Goal: Transaction & Acquisition: Purchase product/service

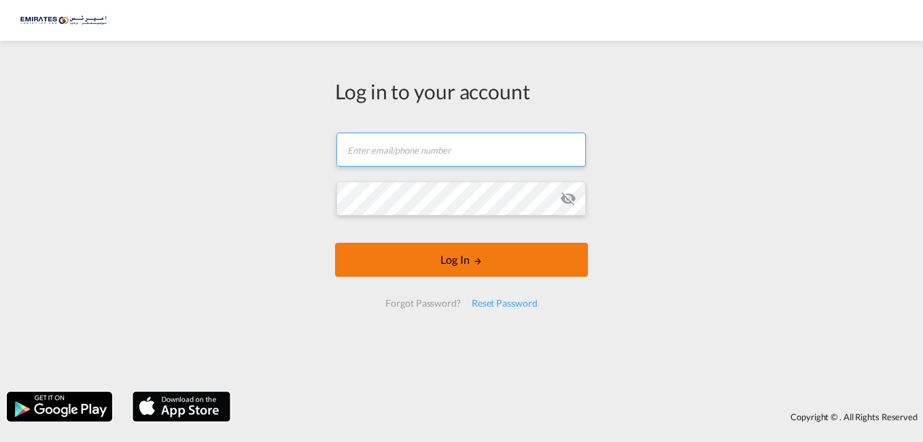
type input "[PERSON_NAME][EMAIL_ADDRESS][DOMAIN_NAME]"
click at [452, 260] on form "[PERSON_NAME][EMAIL_ADDRESS][DOMAIN_NAME] Password field is required Log In For…" at bounding box center [461, 220] width 253 height 202
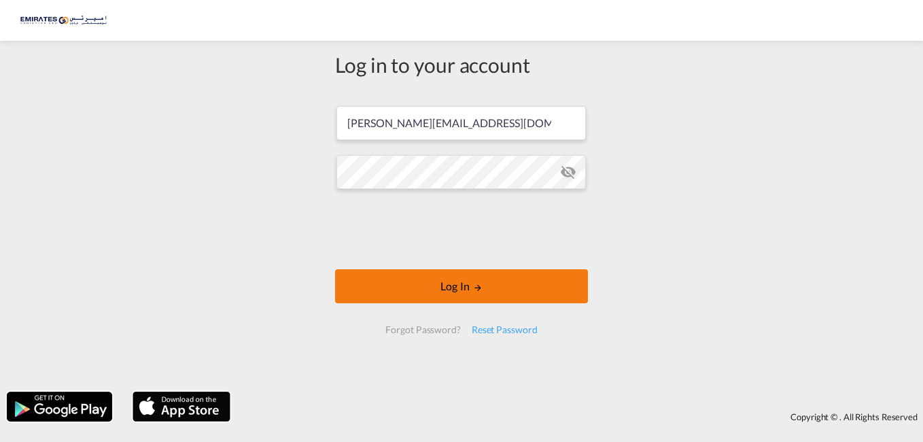
click at [468, 288] on button "Log In" at bounding box center [461, 286] width 253 height 34
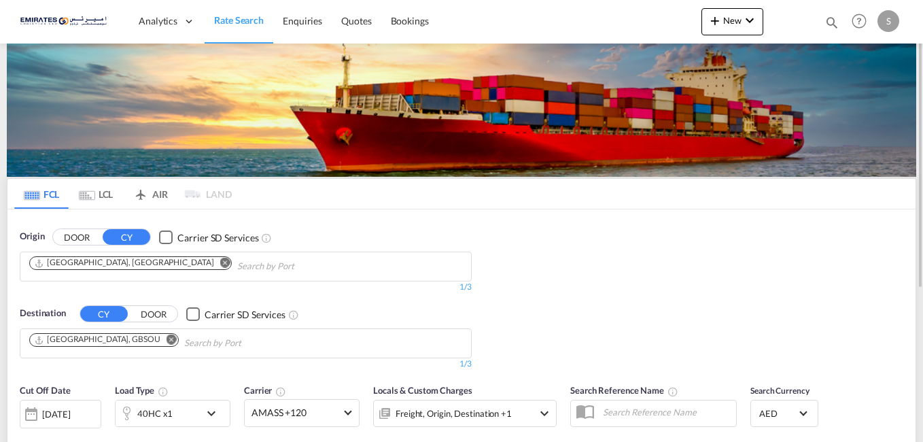
click at [167, 340] on md-icon "Remove" at bounding box center [172, 340] width 10 height 10
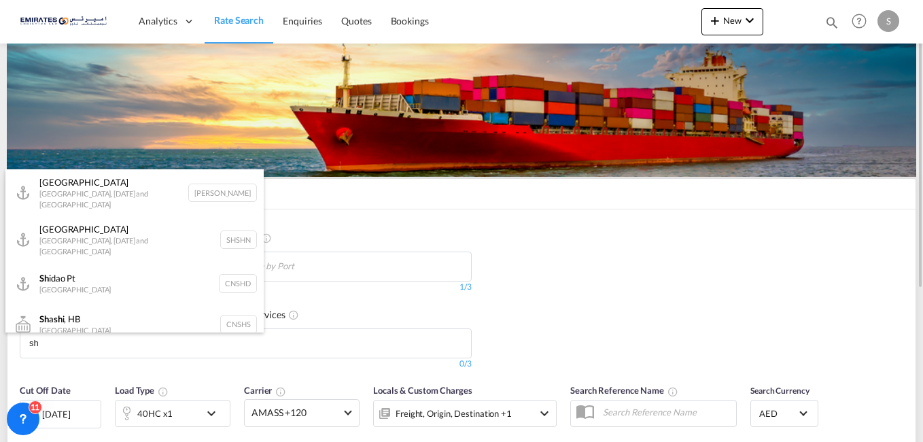
type input "s"
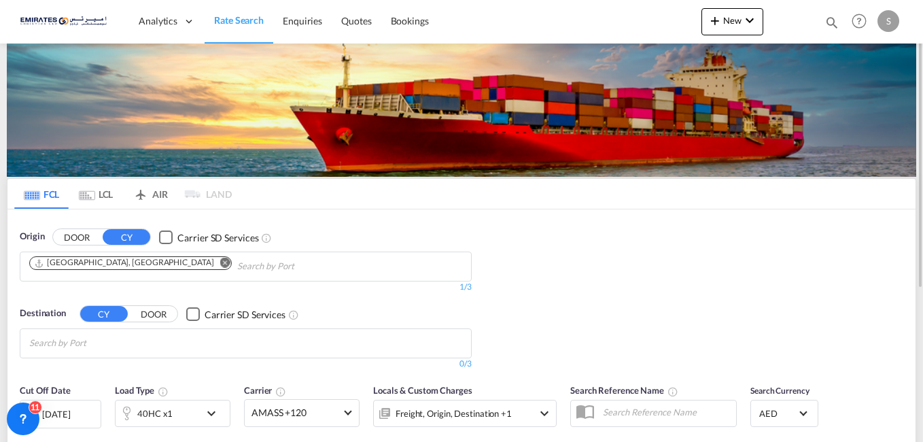
click at [101, 341] on body "Analytics Dashboard Rate Search Enquiries Quotes Bookings" at bounding box center [461, 221] width 923 height 442
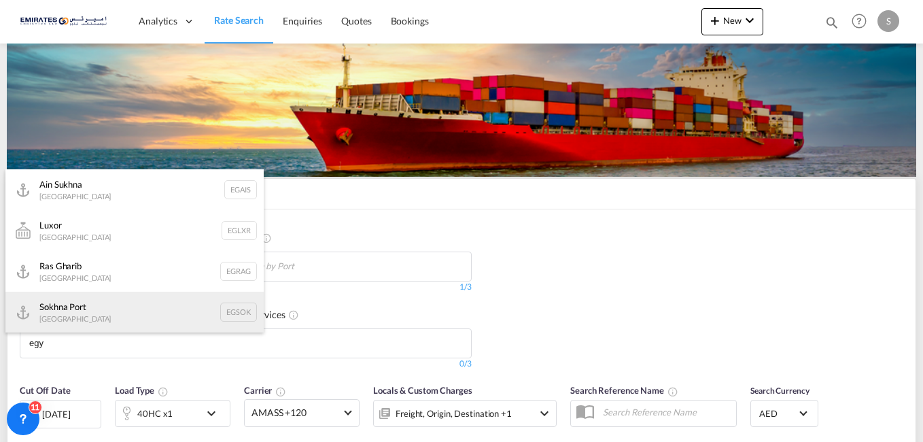
type input "egy"
click at [86, 307] on div "Sokhna [GEOGRAPHIC_DATA] [GEOGRAPHIC_DATA]" at bounding box center [134, 312] width 258 height 41
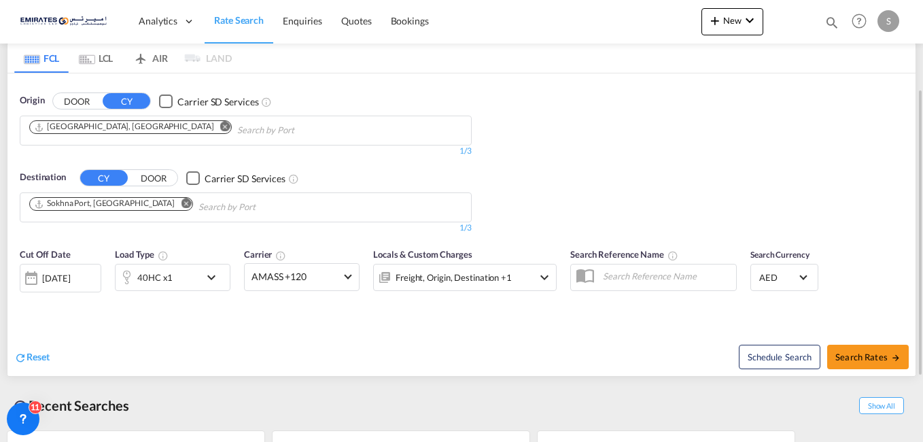
scroll to position [204, 0]
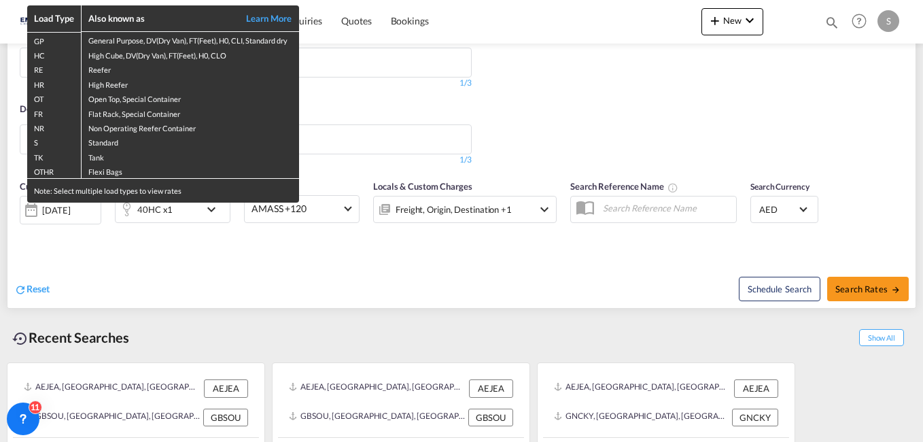
click at [189, 203] on div "Load Type Also known as Learn More GP General Purpose, DV(Dry Van), FT(Feet), H…" at bounding box center [461, 221] width 923 height 442
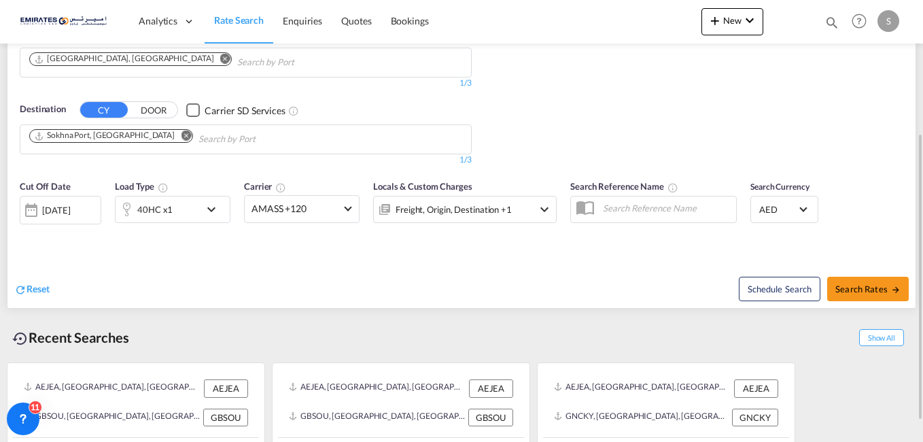
click at [209, 209] on md-icon "icon-chevron-down" at bounding box center [214, 209] width 23 height 16
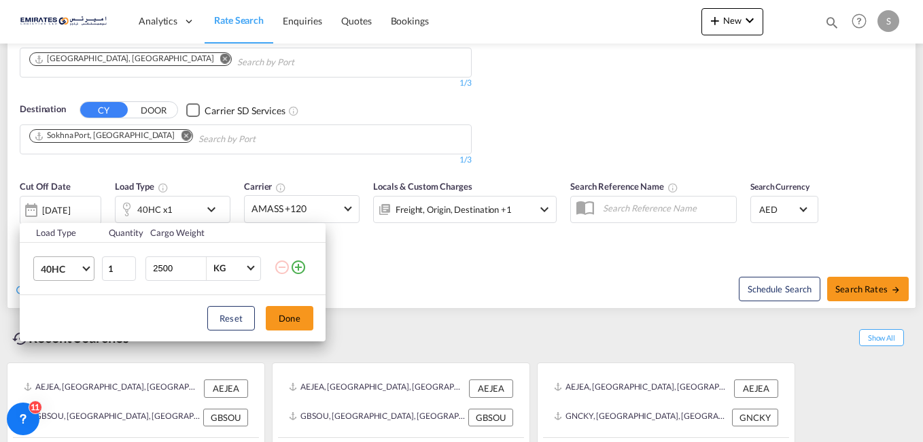
click at [83, 264] on md-select-value "40HC" at bounding box center [66, 268] width 54 height 23
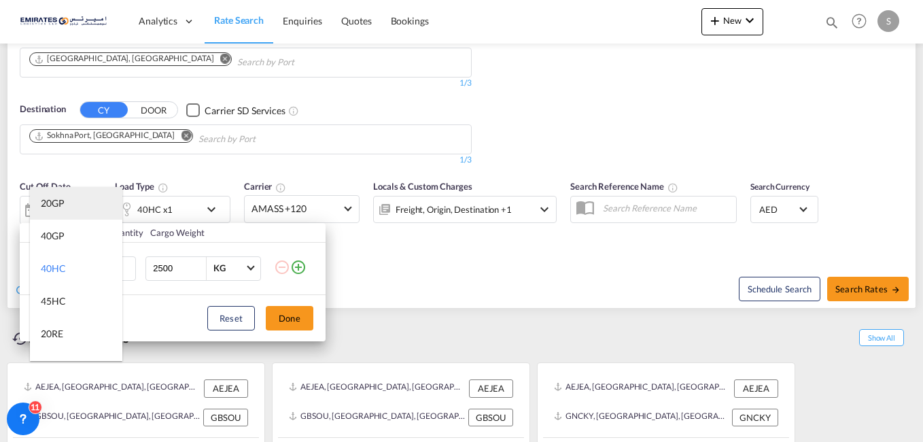
click at [75, 209] on md-option "20GP" at bounding box center [76, 203] width 92 height 33
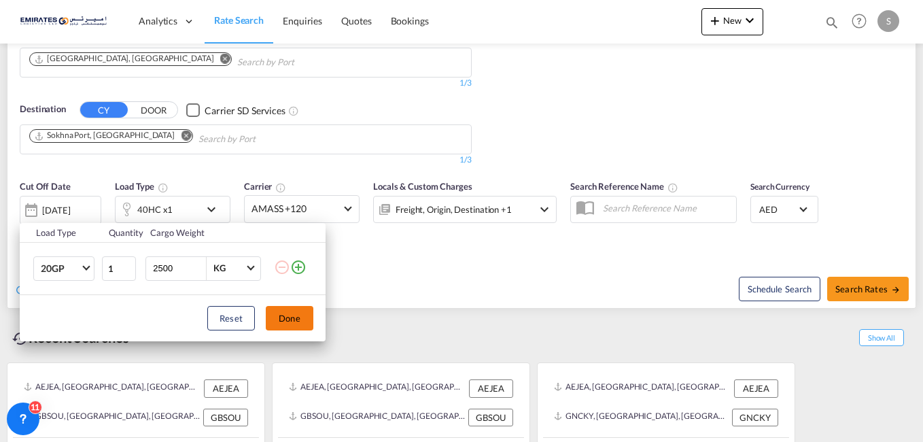
click at [289, 313] on button "Done" at bounding box center [290, 318] width 48 height 24
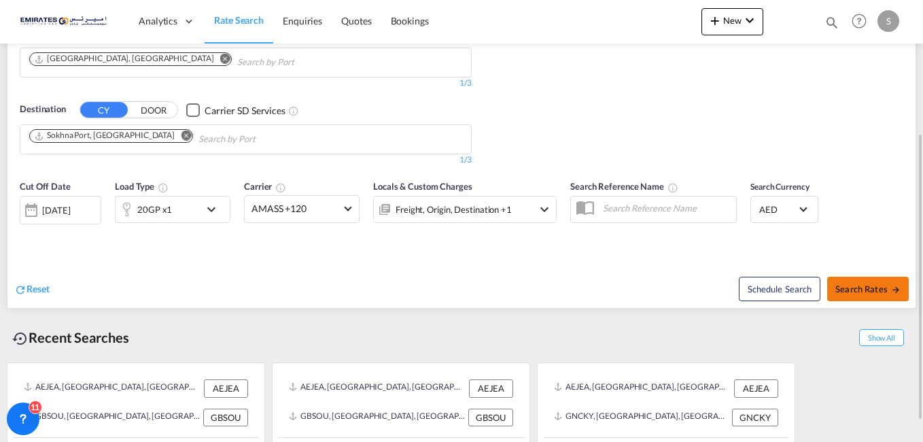
click at [847, 288] on span "Search Rates" at bounding box center [868, 289] width 65 height 11
type input "AEJEA to EGSOK / [DATE]"
